Goal: Task Accomplishment & Management: Manage account settings

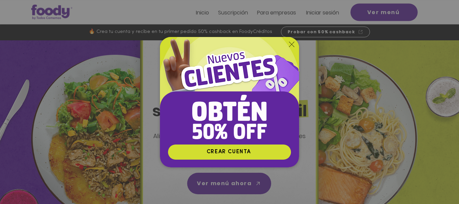
click at [294, 44] on img "Nuevos suscriptores 50% off" at bounding box center [229, 90] width 139 height 107
click at [315, 13] on div "Nuevos suscriptores 50% off" at bounding box center [229, 102] width 459 height 204
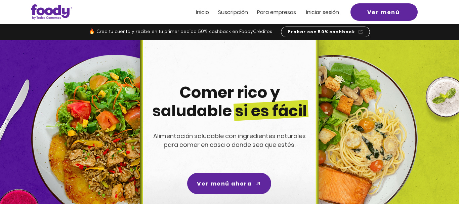
click at [317, 13] on span "Iniciar sesión" at bounding box center [322, 12] width 33 height 8
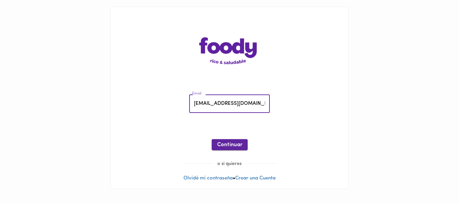
type input "[EMAIL_ADDRESS][DOMAIN_NAME]"
click at [219, 149] on button "Continuar" at bounding box center [230, 144] width 36 height 11
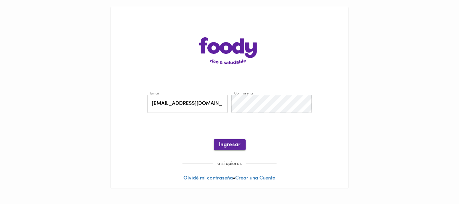
click at [230, 140] on button "Ingresar" at bounding box center [230, 144] width 32 height 11
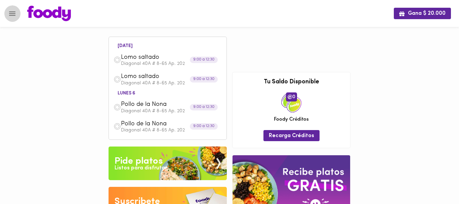
click at [14, 12] on icon "Menu" at bounding box center [12, 13] width 8 height 8
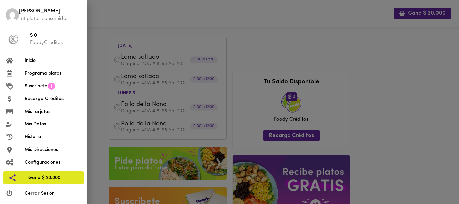
click at [21, 194] on div at bounding box center [15, 193] width 19 height 6
